Goal: Book appointment/travel/reservation

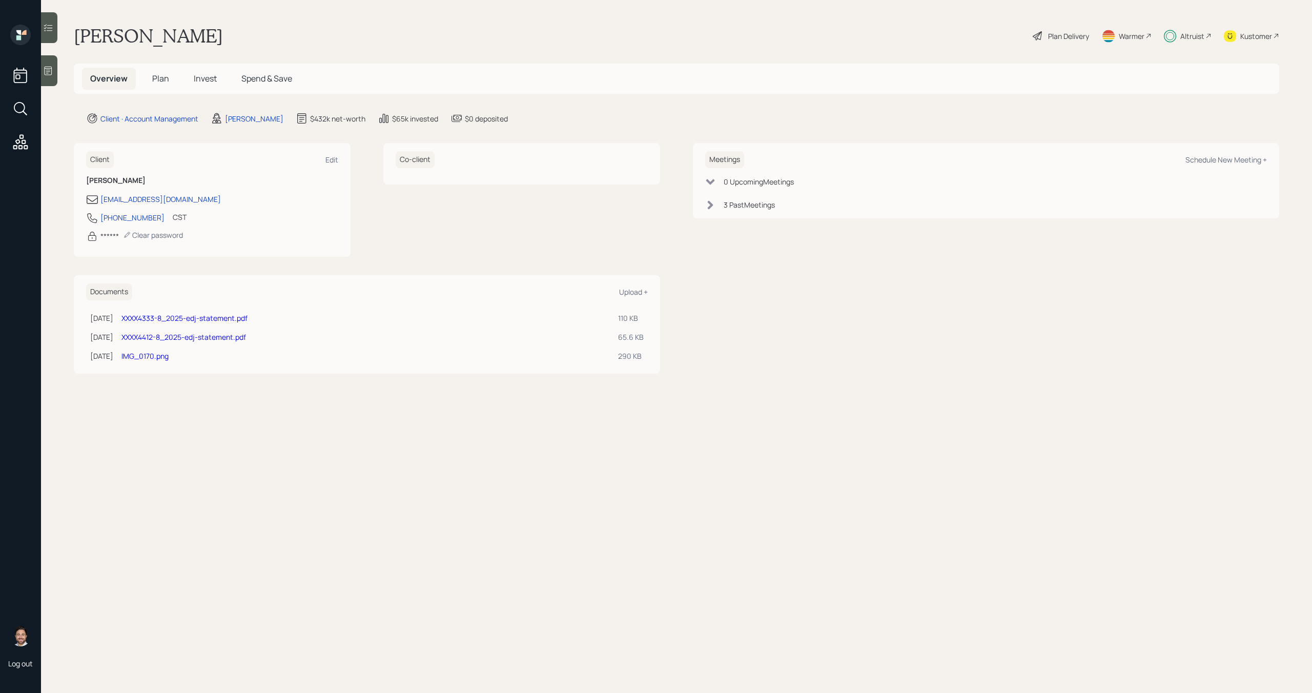
click at [209, 70] on h5 "Invest" at bounding box center [205, 79] width 39 height 22
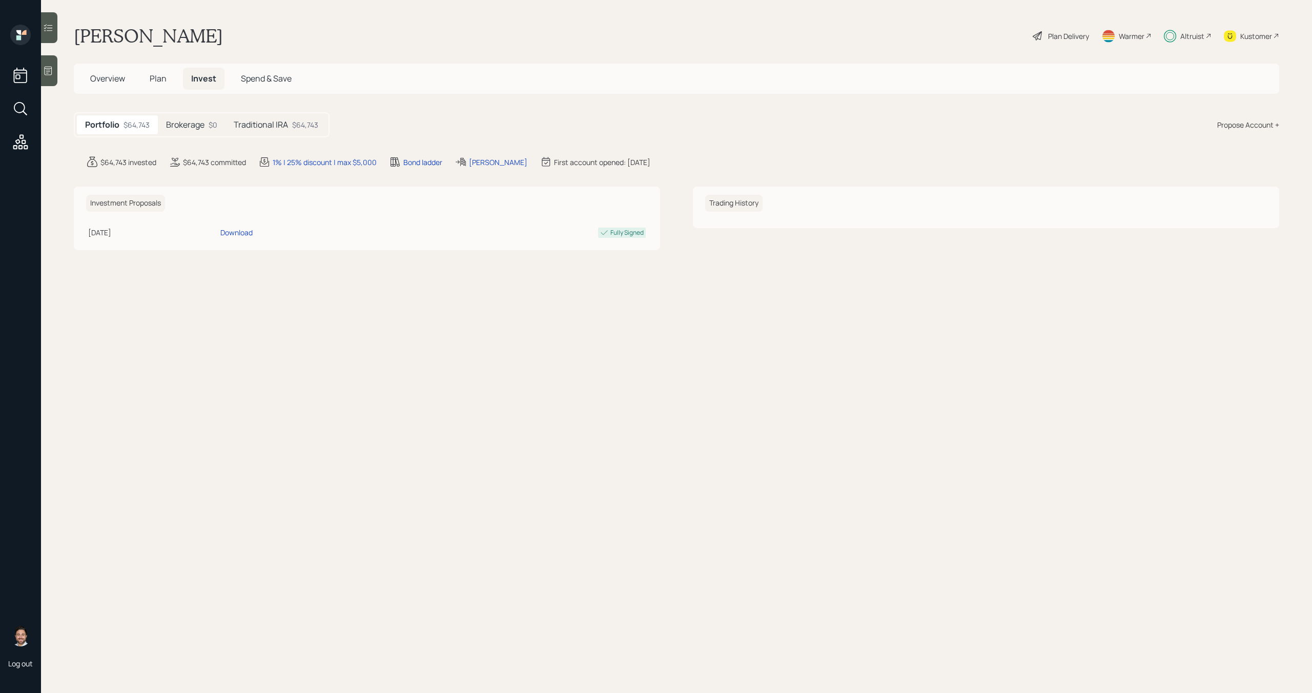
click at [110, 79] on span "Overview" at bounding box center [107, 78] width 35 height 11
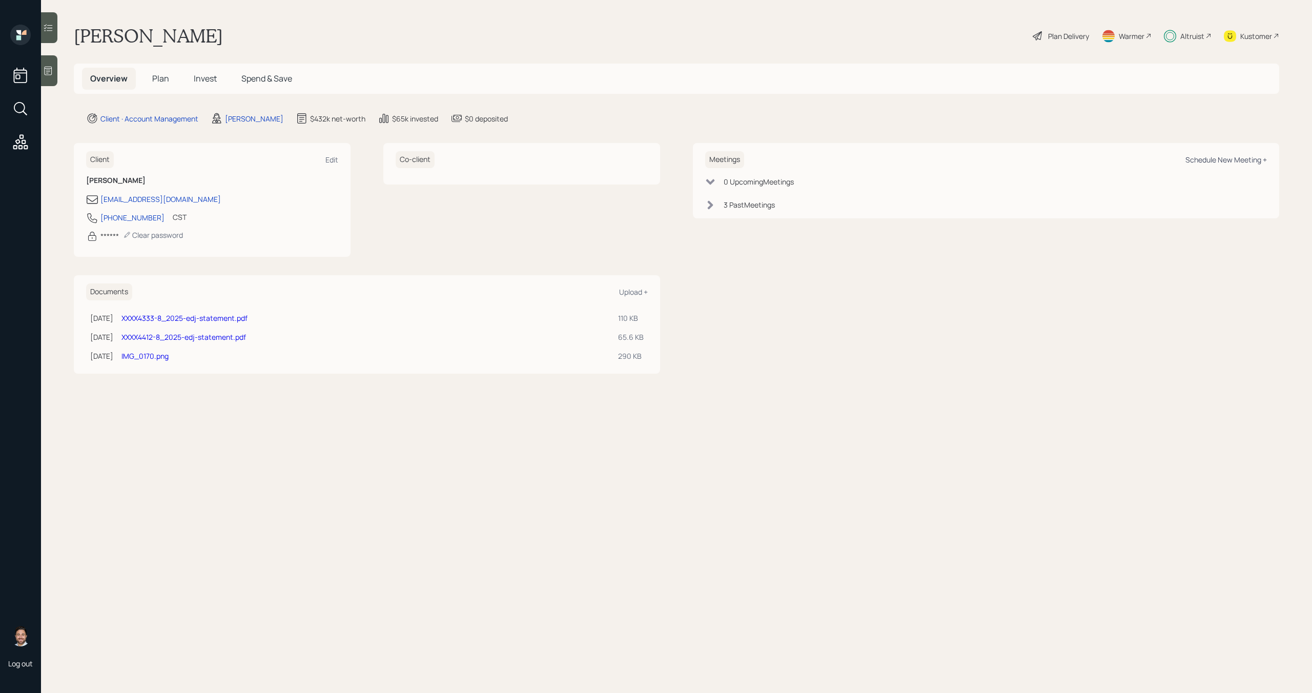
click at [1242, 160] on div "Schedule New Meeting +" at bounding box center [1227, 160] width 82 height 10
select select "bffa7908-1b2a-4c79-9bb6-f0ec9aed22d3"
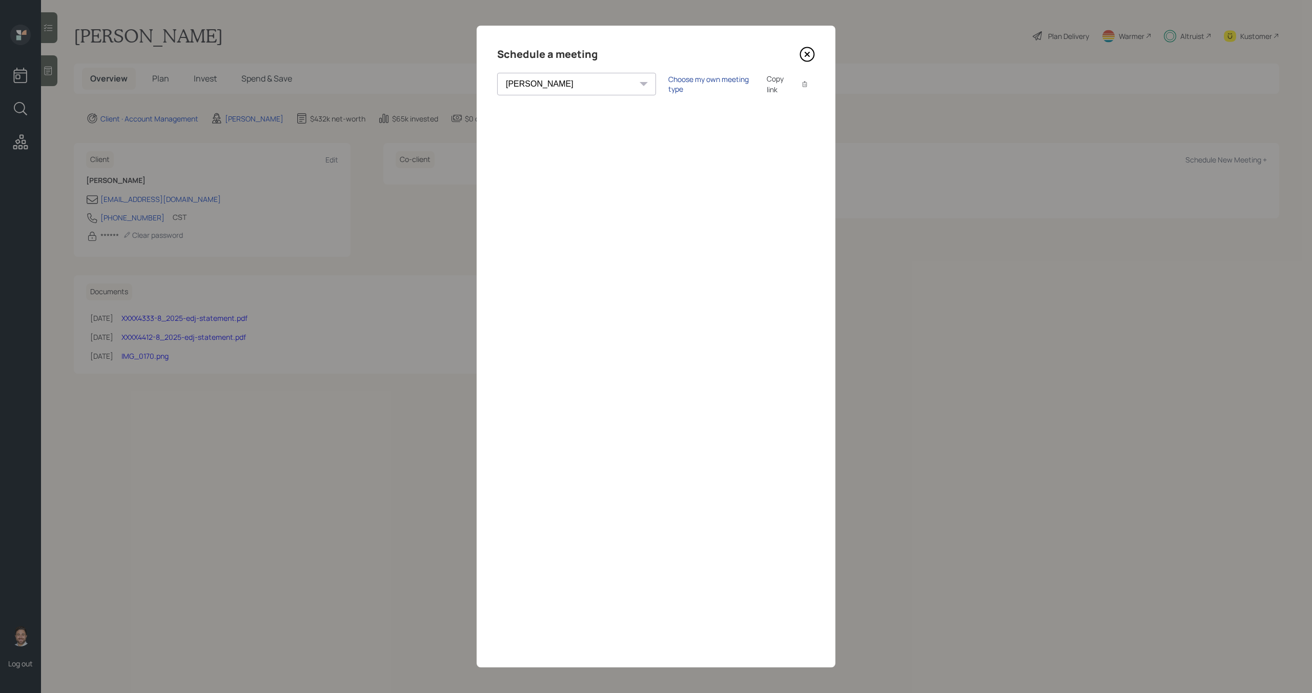
click at [668, 83] on div "Choose my own meeting type" at bounding box center [711, 83] width 86 height 19
